Goal: Information Seeking & Learning: Understand process/instructions

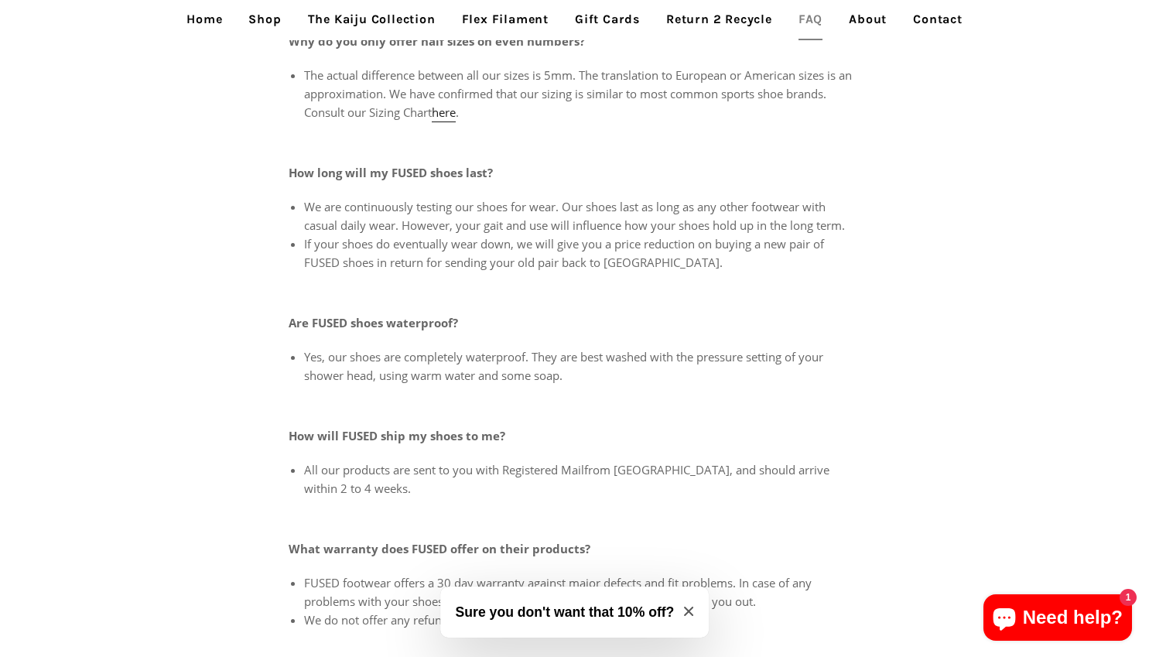
scroll to position [619, 0]
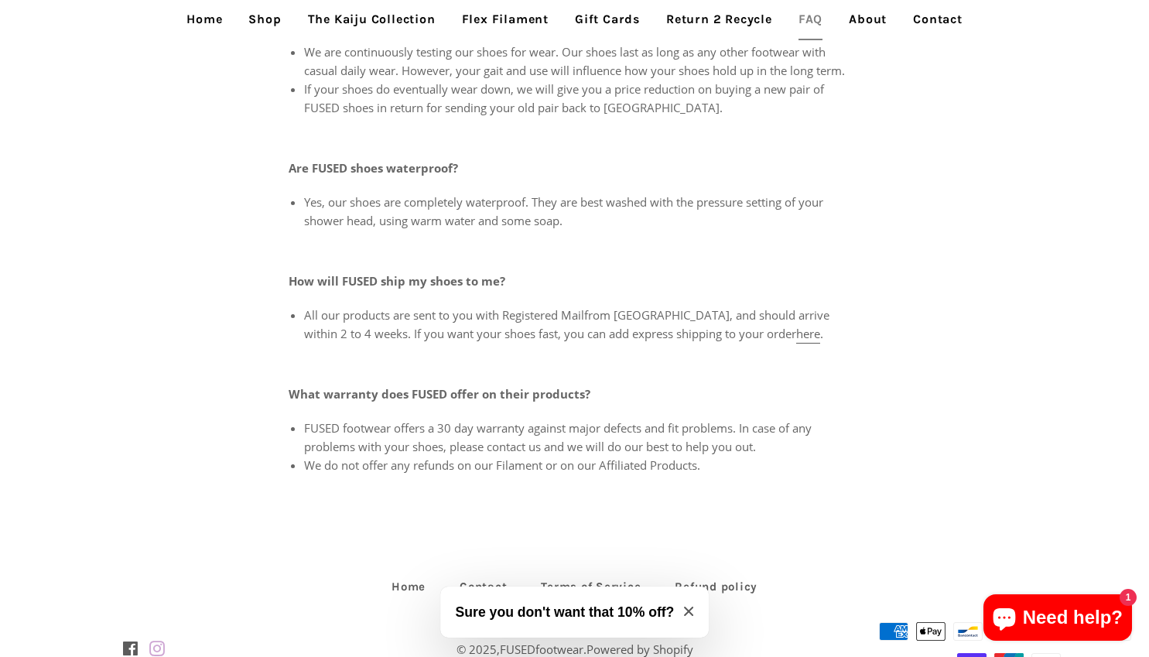
click at [796, 335] on link "here" at bounding box center [808, 335] width 24 height 18
